Goal: Check status: Check status

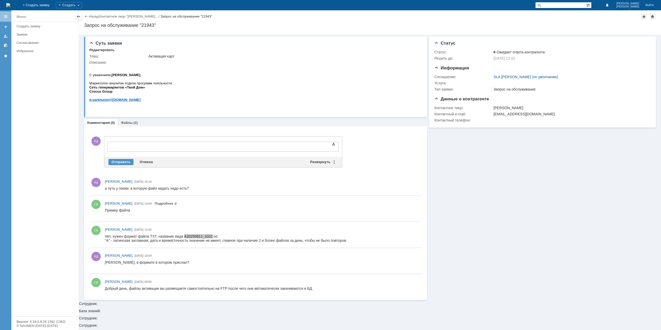
click at [95, 17] on link "Назад" at bounding box center [94, 16] width 10 height 4
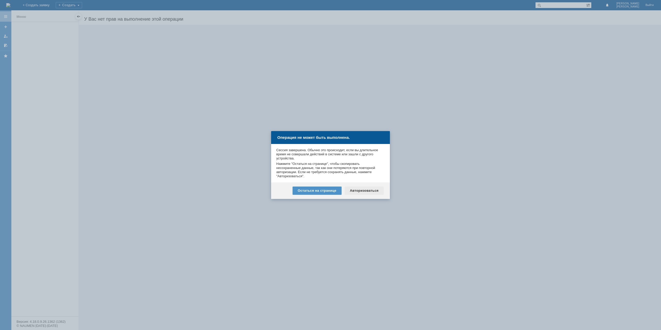
click at [366, 189] on div "Авторизоваться" at bounding box center [364, 191] width 39 height 8
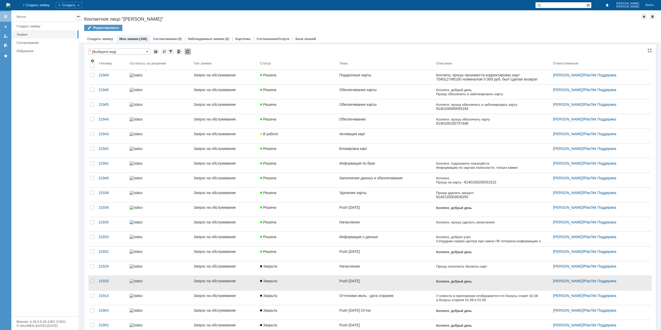
click at [389, 280] on div "Push 05.08.2025" at bounding box center [385, 281] width 93 height 4
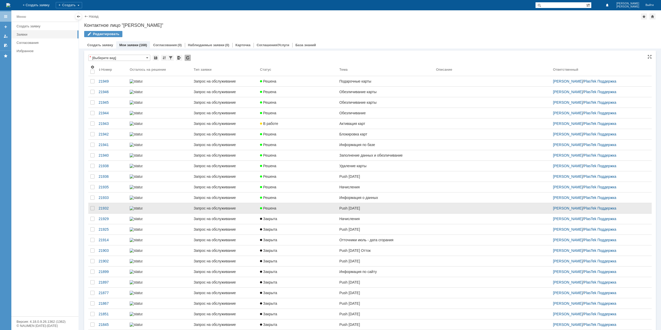
click at [374, 210] on div "Push 06.08.25" at bounding box center [385, 208] width 93 height 4
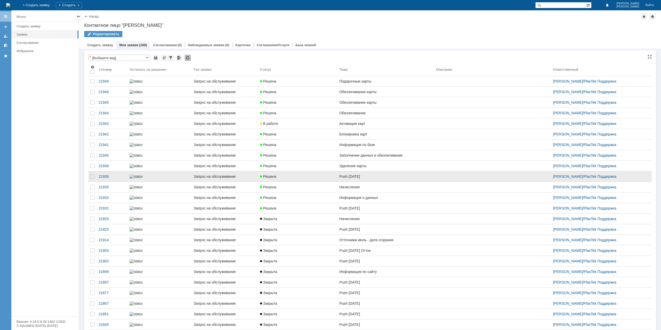
click at [381, 179] on div "Push 07.08.25" at bounding box center [385, 177] width 93 height 4
